Goal: Task Accomplishment & Management: Manage account settings

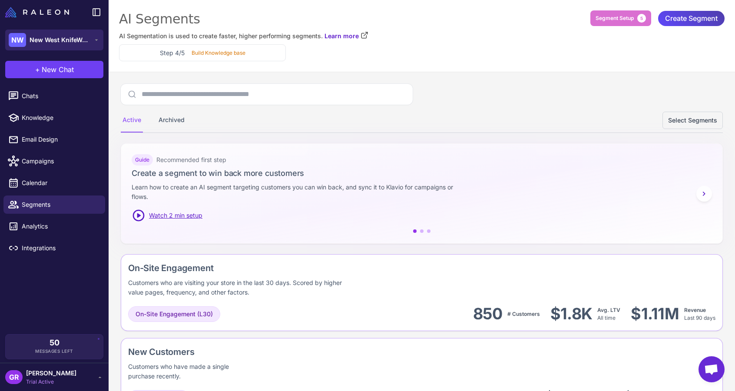
click at [53, 34] on div "NW New West KnifeWorks" at bounding box center [50, 40] width 82 height 14
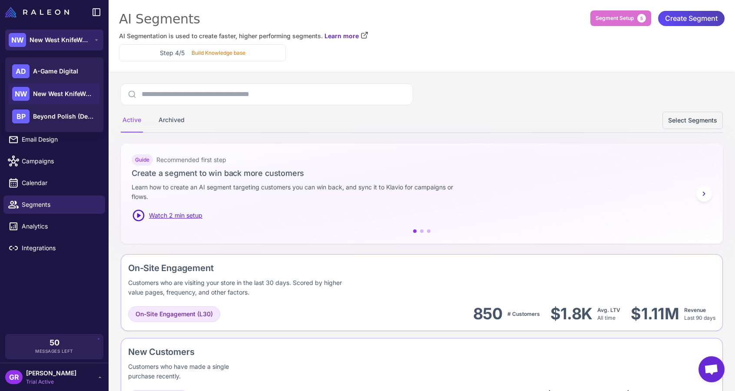
click at [51, 38] on span "New West KnifeWorks" at bounding box center [60, 40] width 61 height 10
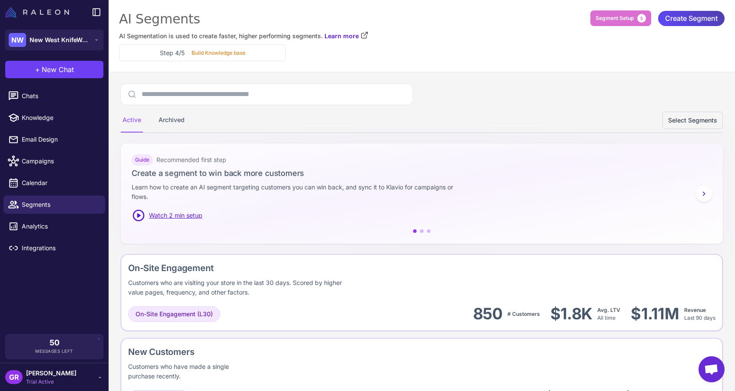
click at [48, 7] on img at bounding box center [37, 12] width 64 height 10
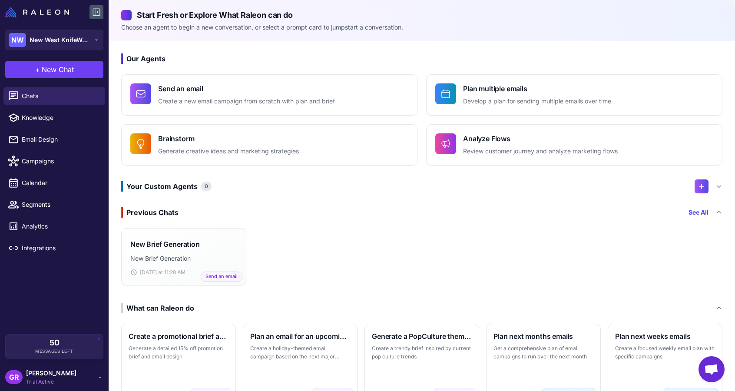
click at [95, 9] on icon at bounding box center [96, 12] width 7 height 7
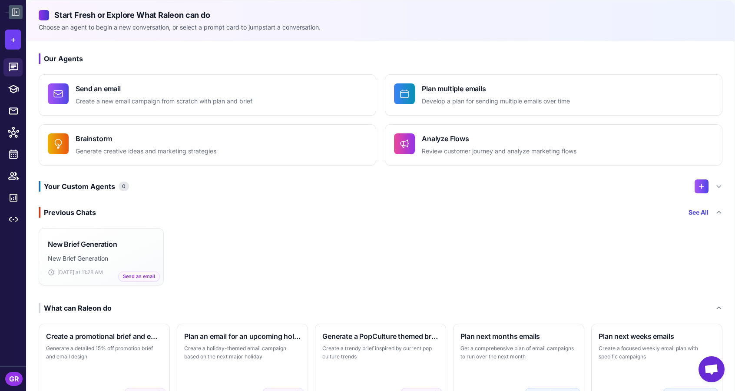
click at [16, 8] on icon at bounding box center [15, 12] width 10 height 10
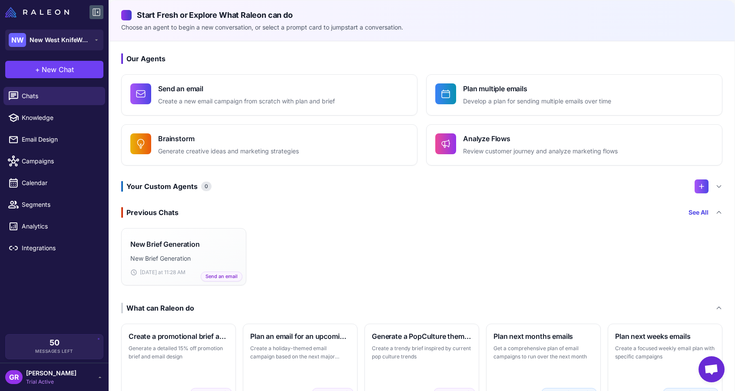
click at [100, 378] on icon at bounding box center [100, 377] width 3 height 1
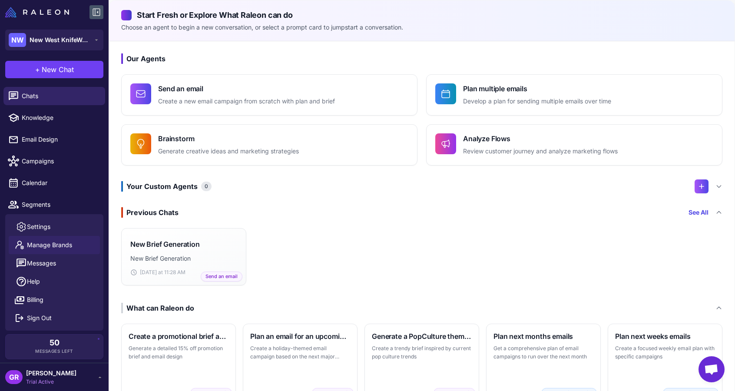
click at [47, 243] on span "Manage Brands" at bounding box center [49, 245] width 45 height 10
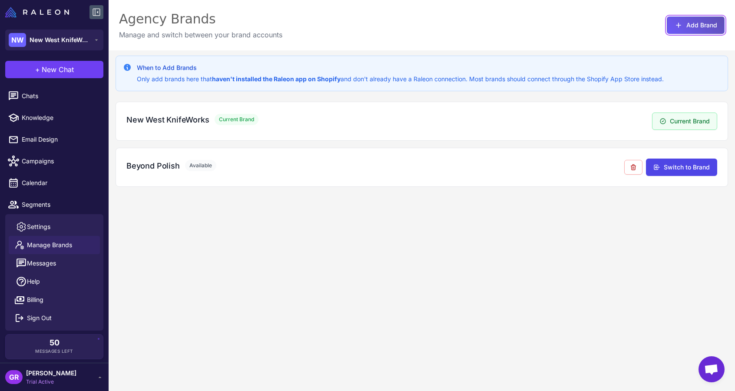
click at [686, 20] on button "Add Brand" at bounding box center [696, 25] width 58 height 17
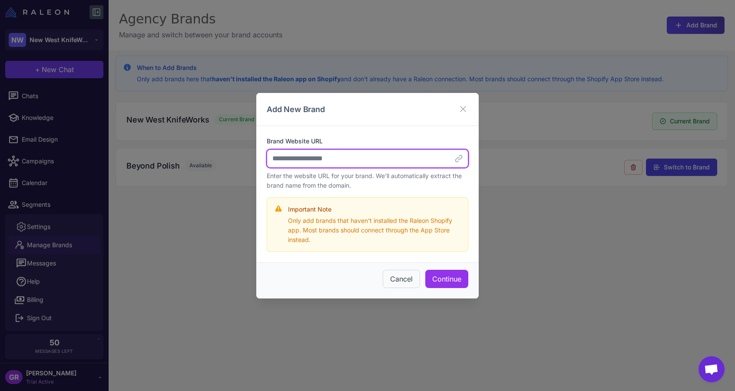
click at [314, 157] on input "Brand Website URL" at bounding box center [368, 159] width 202 height 18
type input "**********"
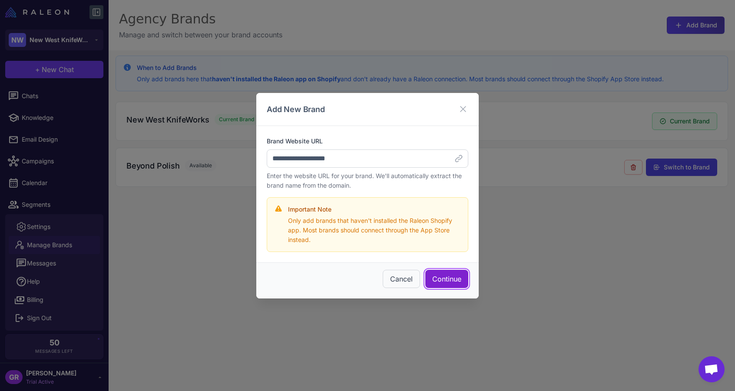
click at [441, 274] on button "Continue" at bounding box center [447, 279] width 43 height 18
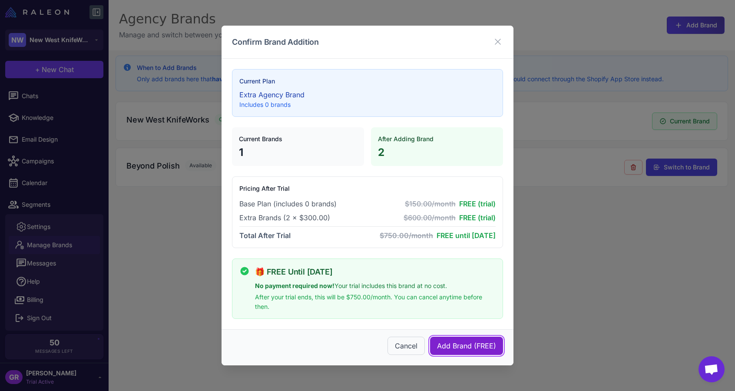
click at [473, 347] on button "Add Brand (FREE)" at bounding box center [466, 346] width 73 height 18
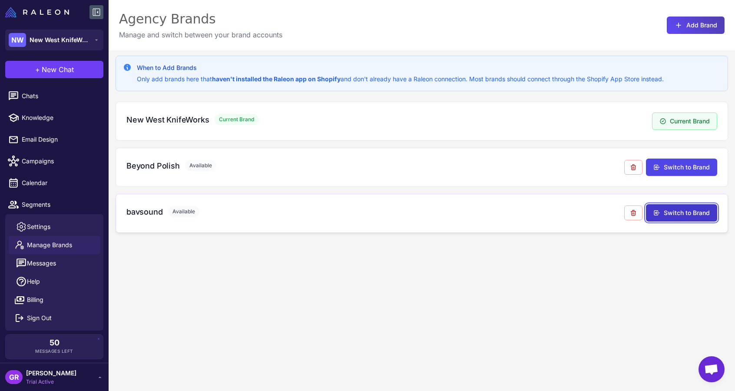
click at [664, 210] on button "Switch to Brand" at bounding box center [681, 212] width 71 height 17
